Goal: Complete application form

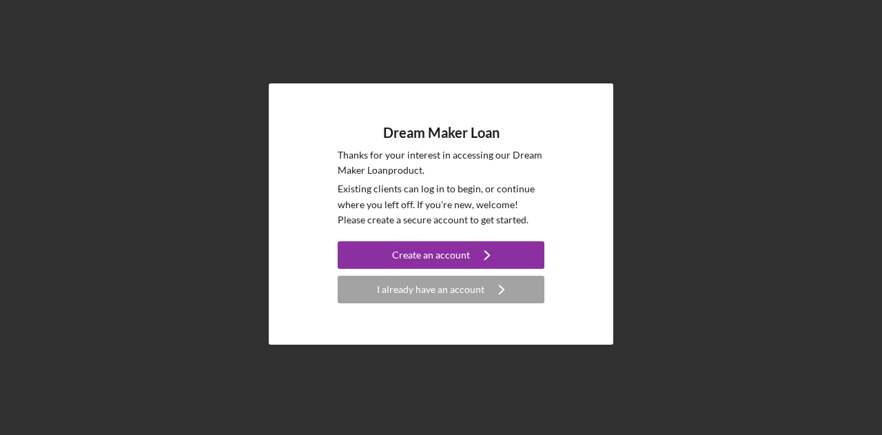
click at [444, 290] on div "I already have an account" at bounding box center [431, 290] width 108 height 28
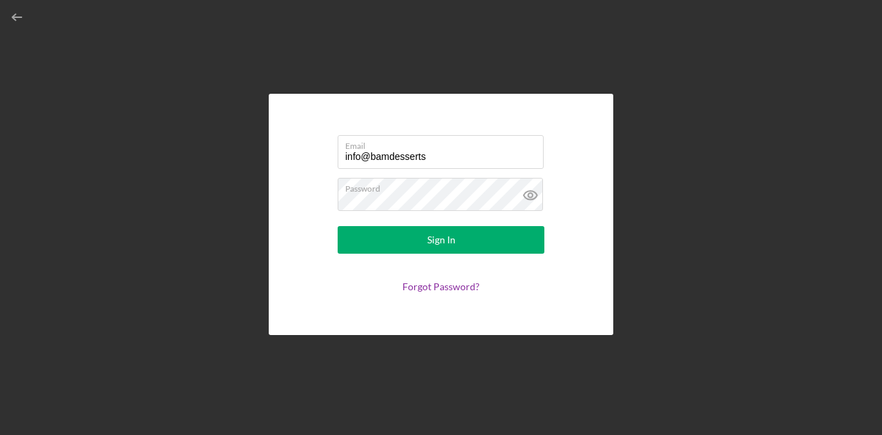
click at [479, 261] on form "Email info@bamdesserts Password Sign In Forgot Password?" at bounding box center [441, 214] width 276 height 172
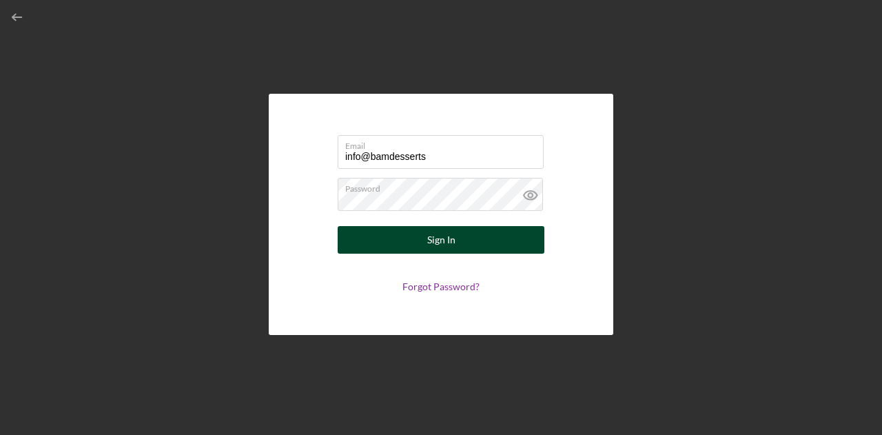
click at [472, 249] on button "Sign In" at bounding box center [441, 240] width 207 height 28
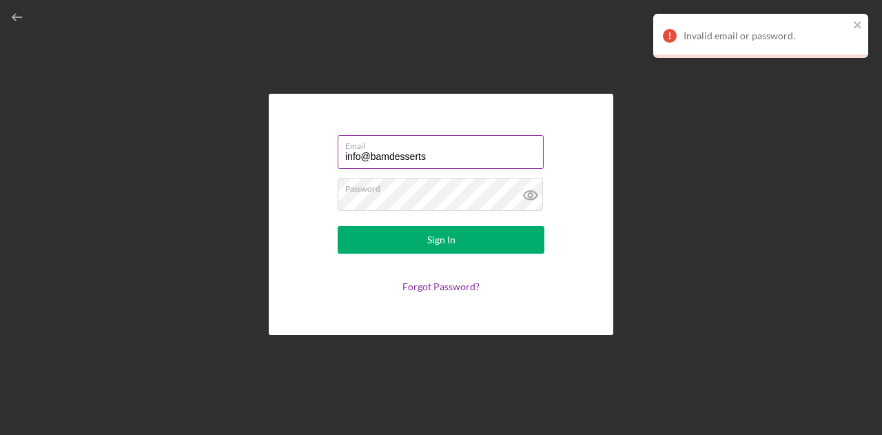
click at [449, 154] on input "info@bamdesserts" at bounding box center [441, 151] width 206 height 33
type input "[EMAIL_ADDRESS][DOMAIN_NAME]"
click at [461, 223] on form "Email [EMAIL_ADDRESS][DOMAIN_NAME] Password Sign In Forgot Password?" at bounding box center [441, 214] width 276 height 172
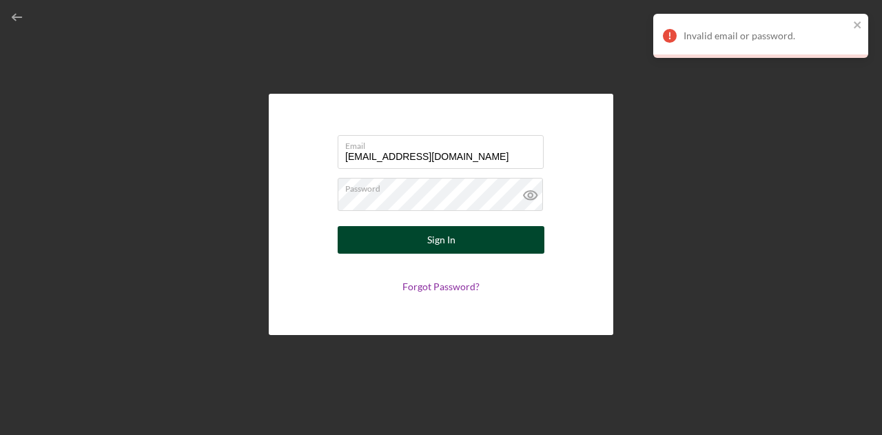
click at [459, 231] on button "Sign In" at bounding box center [441, 240] width 207 height 28
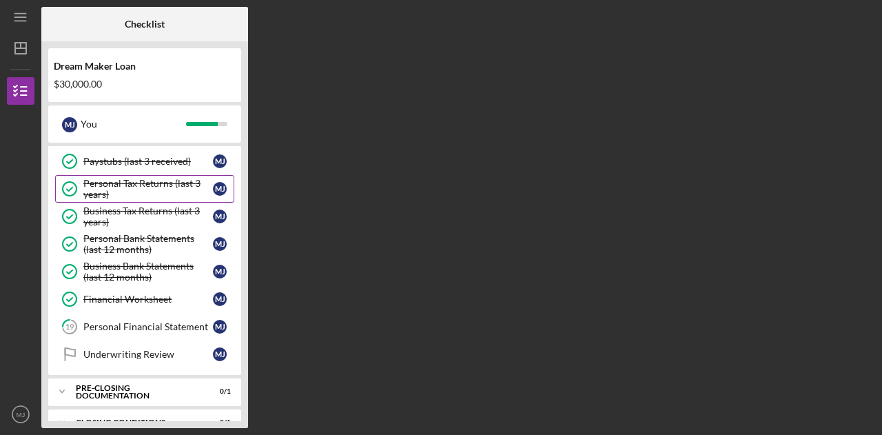
scroll to position [131, 0]
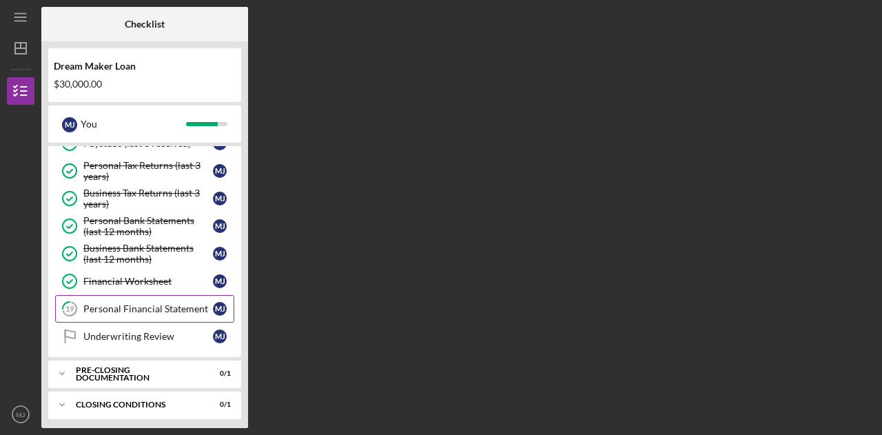
click at [150, 303] on div "Personal Financial Statement" at bounding box center [148, 308] width 130 height 11
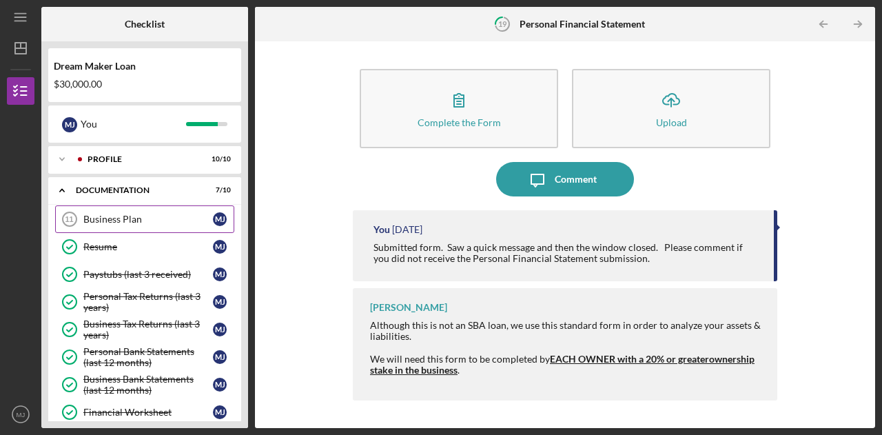
click at [108, 216] on div "Business Plan" at bounding box center [148, 219] width 130 height 11
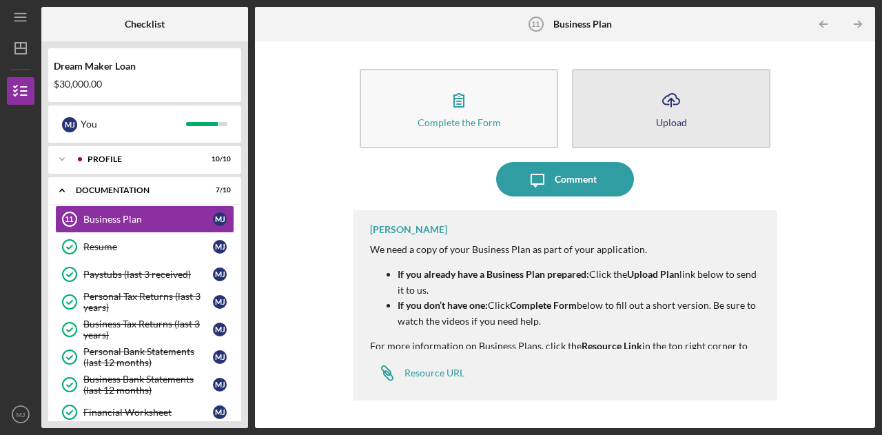
click at [687, 121] on button "Icon/Upload Upload" at bounding box center [671, 108] width 199 height 79
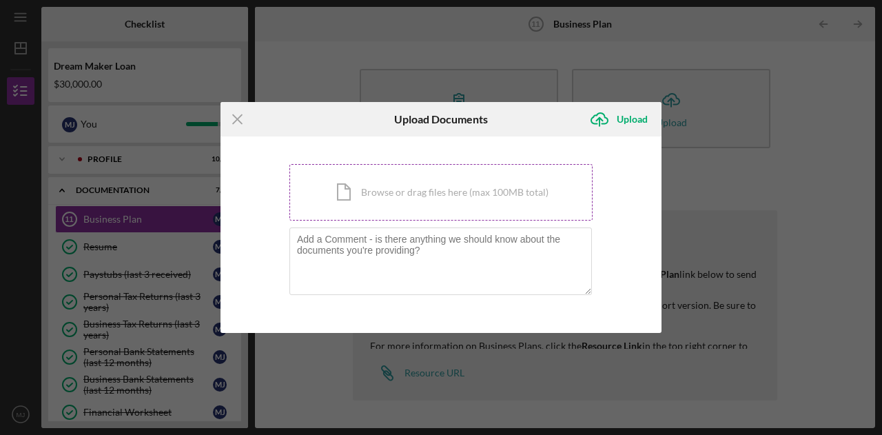
click at [421, 181] on div "Icon/Document Browse or drag files here (max 100MB total) Tap to choose files o…" at bounding box center [441, 192] width 303 height 57
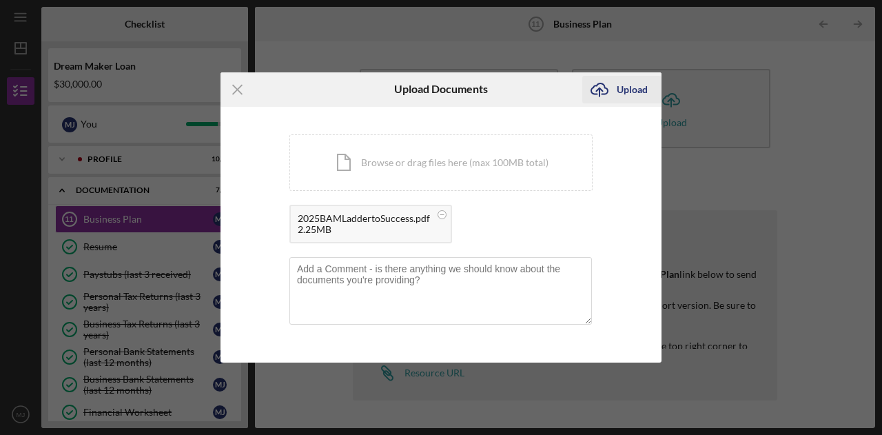
click at [625, 82] on div "Upload" at bounding box center [632, 90] width 31 height 28
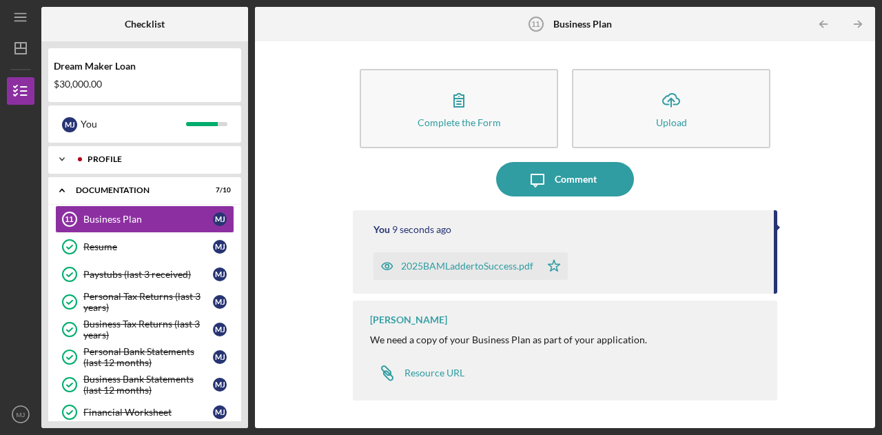
click at [97, 159] on div "Profile" at bounding box center [156, 159] width 136 height 8
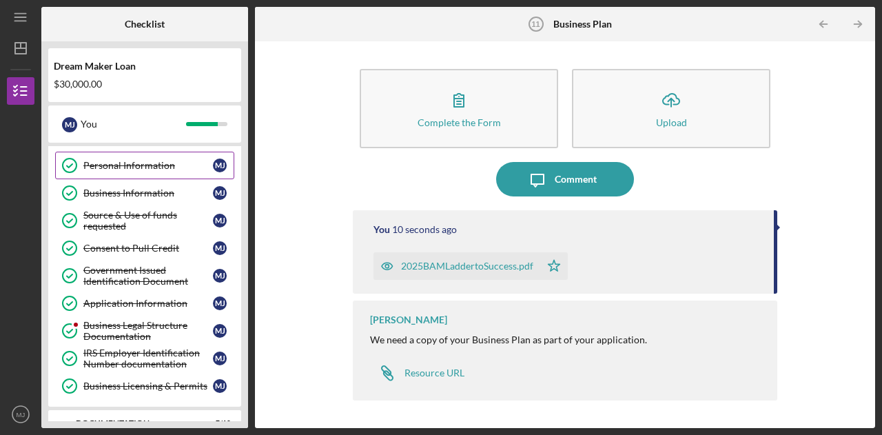
scroll to position [51, 0]
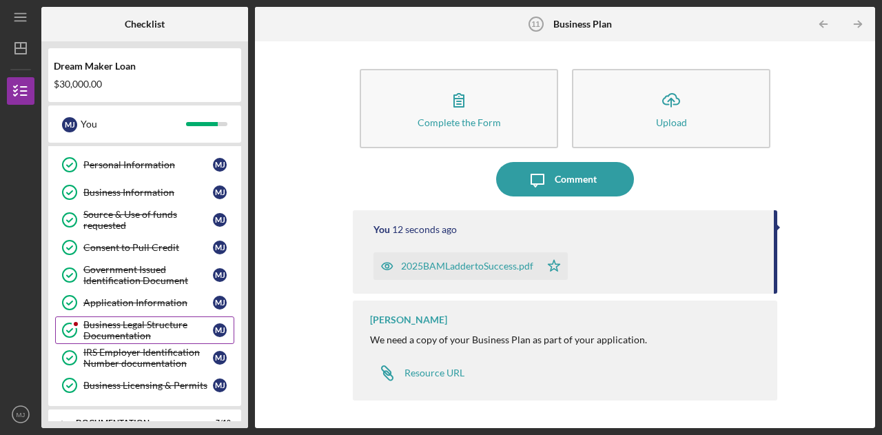
click at [125, 319] on div "Business Legal Structure Documentation" at bounding box center [148, 330] width 130 height 22
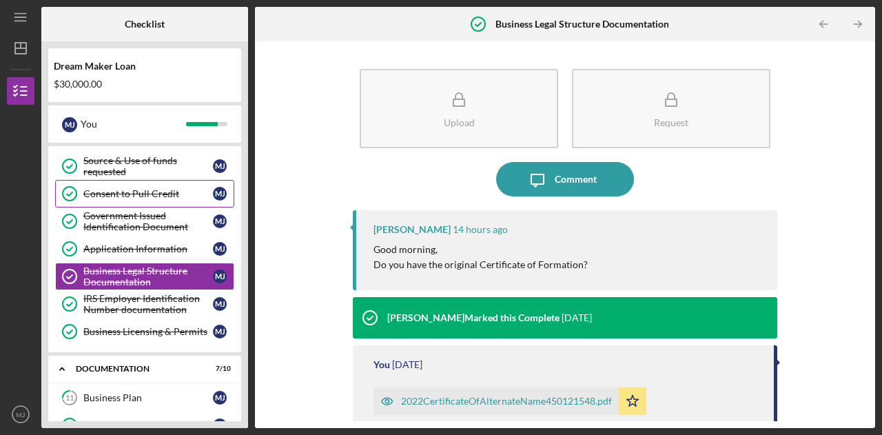
scroll to position [59, 0]
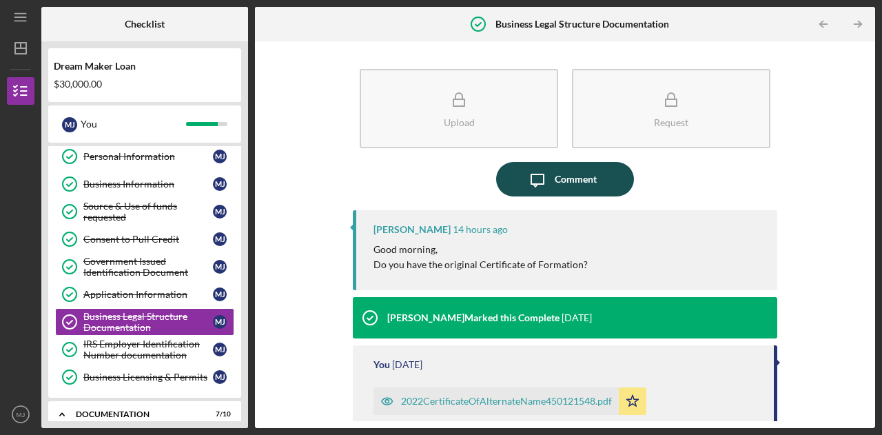
click at [576, 183] on div "Comment" at bounding box center [576, 179] width 42 height 34
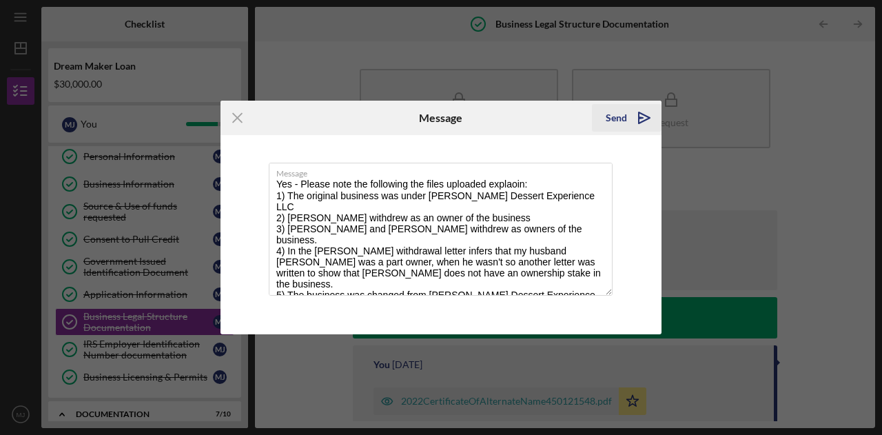
type textarea "Yes - Please note the following the files uploaded explaoin: 1) The original bu…"
click at [621, 117] on div "Send" at bounding box center [616, 118] width 21 height 28
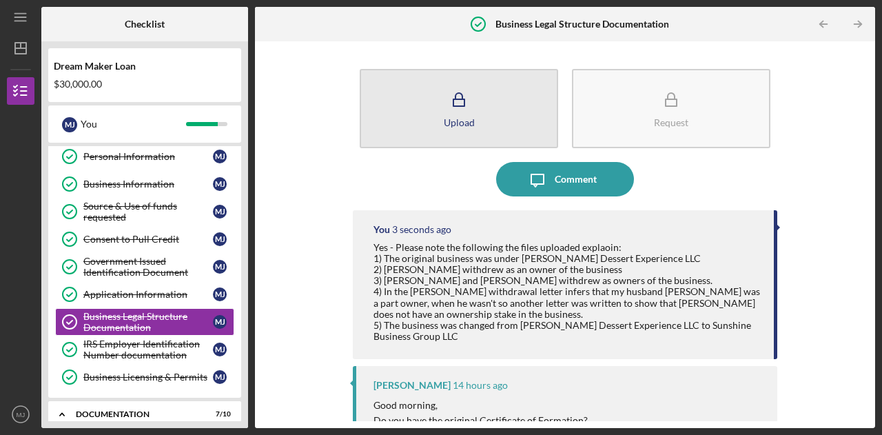
click at [414, 107] on button "Upload" at bounding box center [459, 108] width 199 height 79
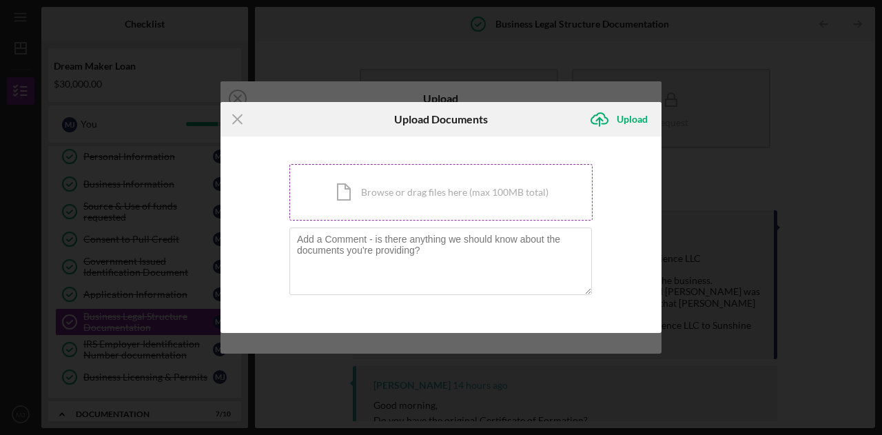
click at [446, 195] on div "Icon/Document Browse or drag files here (max 100MB total) Tap to choose files o…" at bounding box center [441, 192] width 303 height 57
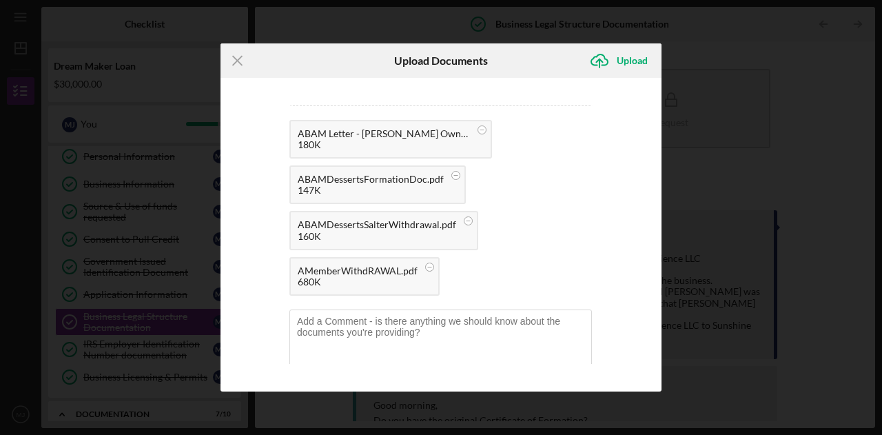
scroll to position [70, 0]
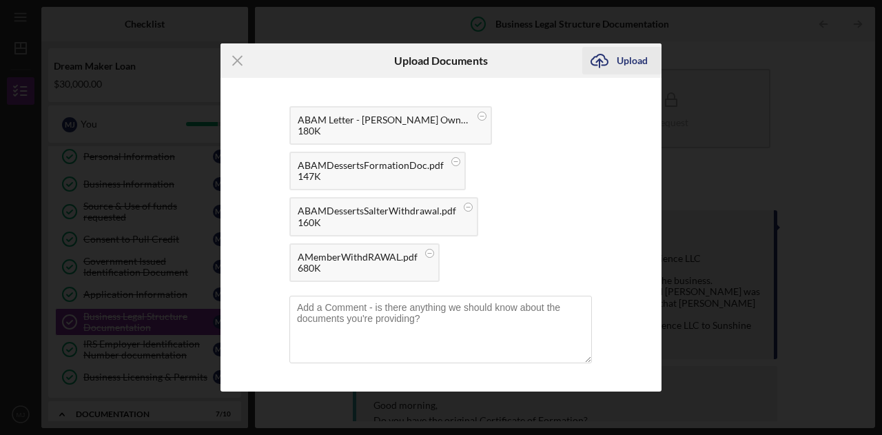
click at [623, 49] on div "Upload" at bounding box center [632, 61] width 31 height 28
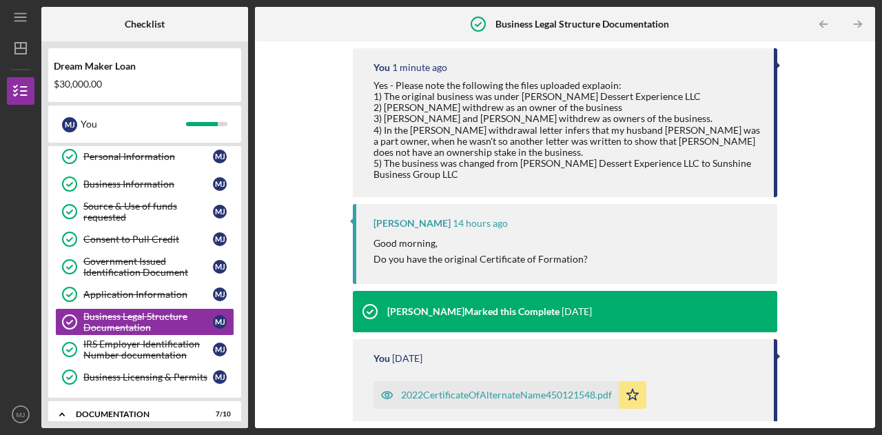
scroll to position [433, 0]
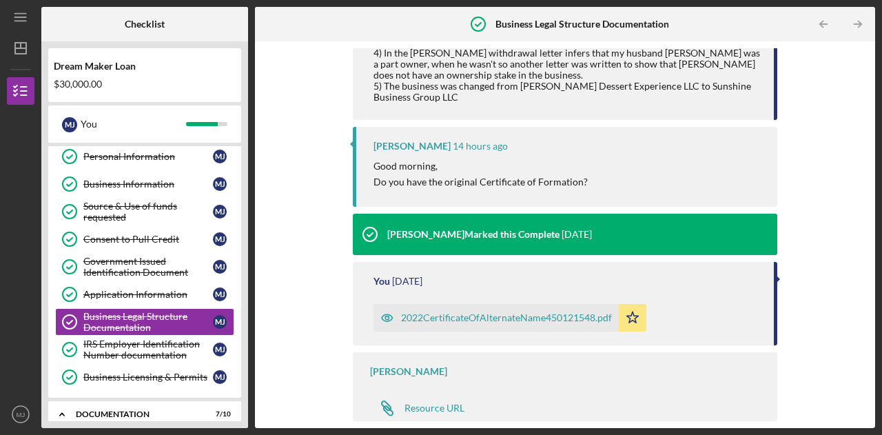
click at [463, 318] on div "2022CertificateOfAlternateName450121548.pdf" at bounding box center [506, 317] width 211 height 11
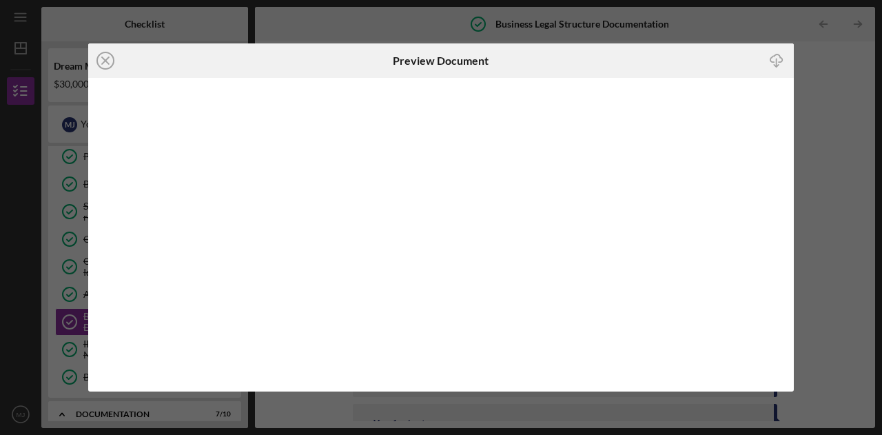
scroll to position [433, 0]
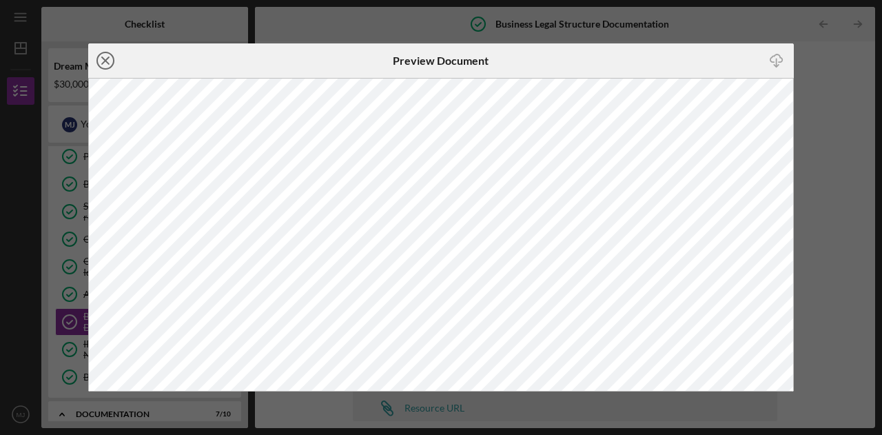
click at [108, 61] on icon "Icon/Close" at bounding box center [105, 60] width 34 height 34
